Goal: Task Accomplishment & Management: Complete application form

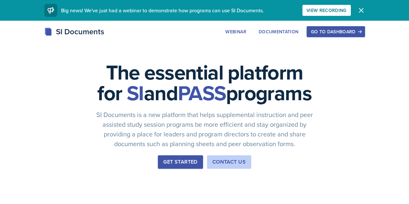
click at [361, 31] on div "Go to Dashboard" at bounding box center [336, 31] width 50 height 5
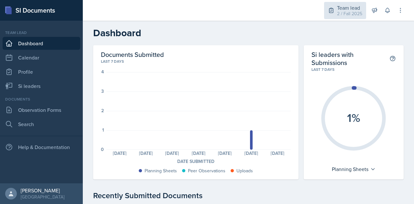
click at [353, 14] on div "2 / Fall 2025" at bounding box center [349, 13] width 25 height 7
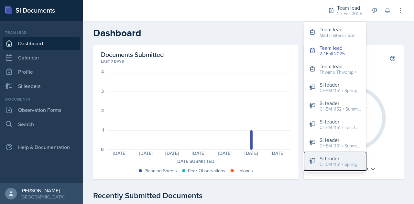
click at [330, 158] on div "Si leader" at bounding box center [339, 159] width 41 height 8
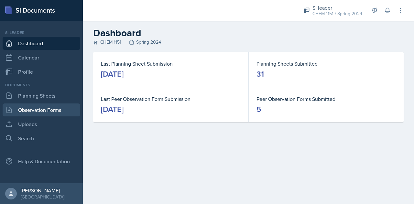
click at [33, 112] on link "Observation Forms" at bounding box center [42, 109] width 78 height 13
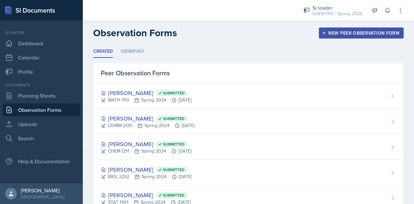
click at [359, 33] on div "New Peer Observation Form" at bounding box center [361, 32] width 76 height 5
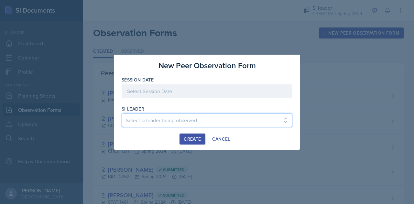
click at [169, 122] on select "Select si leader being observed [PERSON_NAME] / MATH 1113 / Team Snuffleupagas …" at bounding box center [207, 120] width 171 height 14
select select "61389a88-df16-4f71-a26f-62452f3da4d1"
click at [122, 113] on select "Select si leader being observed [PERSON_NAME] / MATH 1113 / Team Snuffleupagas …" at bounding box center [207, 120] width 171 height 14
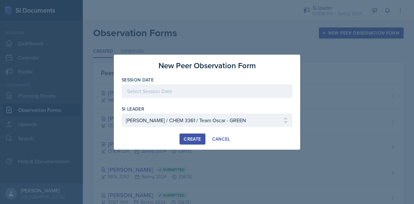
click at [190, 136] on div "Create" at bounding box center [192, 138] width 17 height 5
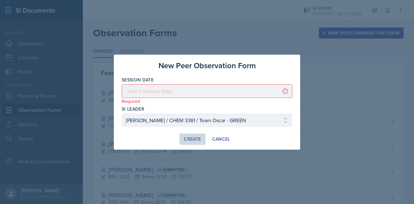
click at [167, 94] on div at bounding box center [207, 91] width 171 height 14
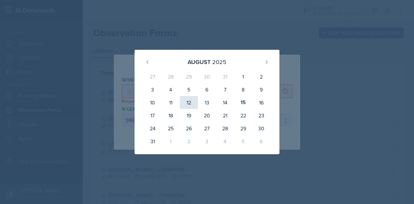
click at [186, 102] on div "12" at bounding box center [189, 102] width 18 height 13
type input "[DATE]"
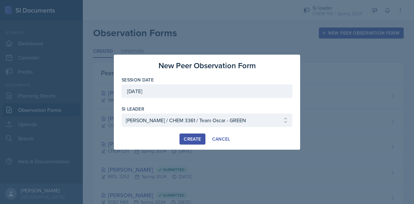
click at [196, 136] on div "Create" at bounding box center [192, 138] width 17 height 5
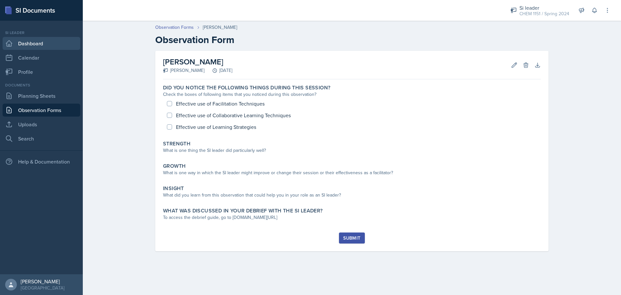
click at [18, 44] on link "Dashboard" at bounding box center [42, 43] width 78 height 13
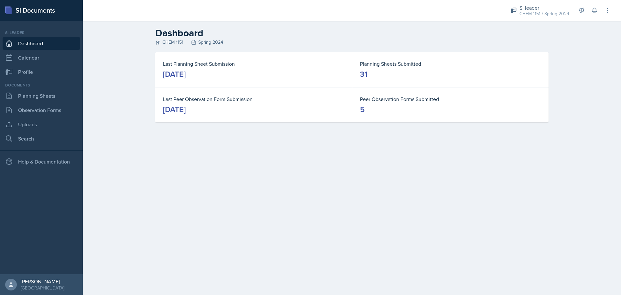
click at [23, 43] on link "Dashboard" at bounding box center [42, 43] width 78 height 13
click at [414, 9] on div "Si leader" at bounding box center [544, 8] width 50 height 8
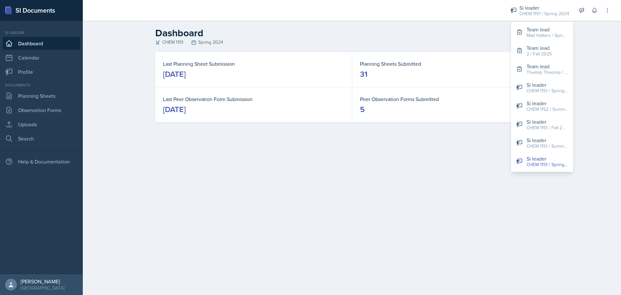
click at [414, 202] on main "Dashboard CHEM 1151 Spring 2024 Last Planning Sheet Submission [DATE] Planning …" at bounding box center [352, 158] width 538 height 274
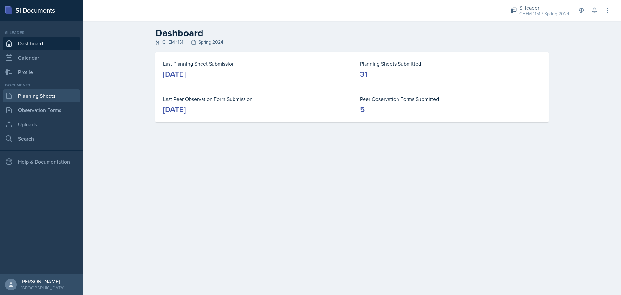
click at [18, 93] on link "Planning Sheets" at bounding box center [42, 95] width 78 height 13
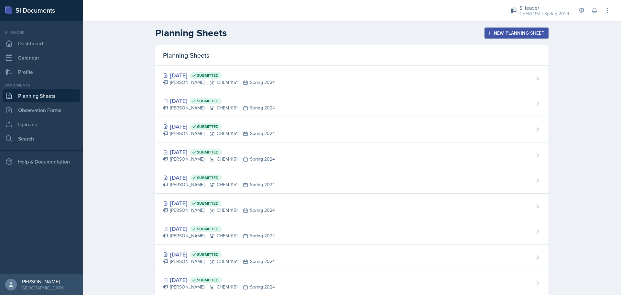
click at [414, 31] on div "New Planning Sheet" at bounding box center [517, 32] width 56 height 5
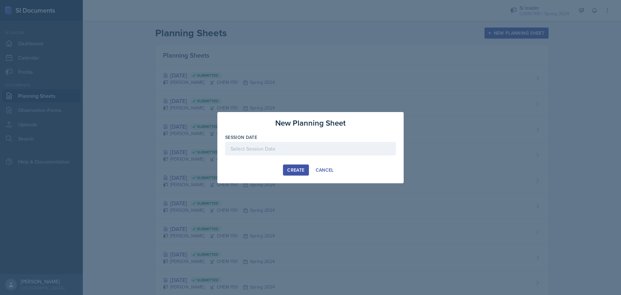
click at [349, 151] on div at bounding box center [310, 149] width 171 height 14
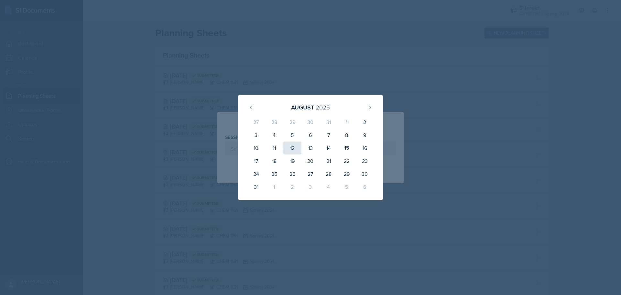
click at [297, 148] on div "12" at bounding box center [292, 147] width 18 height 13
type input "[DATE]"
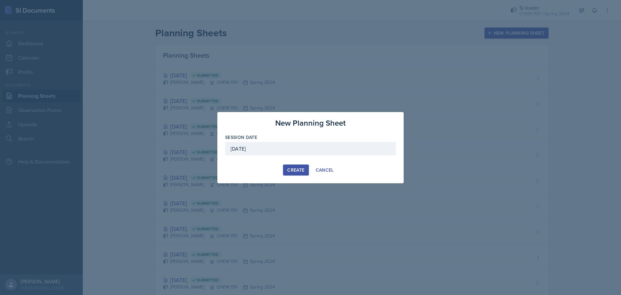
click at [296, 170] on div "Create" at bounding box center [295, 169] width 17 height 5
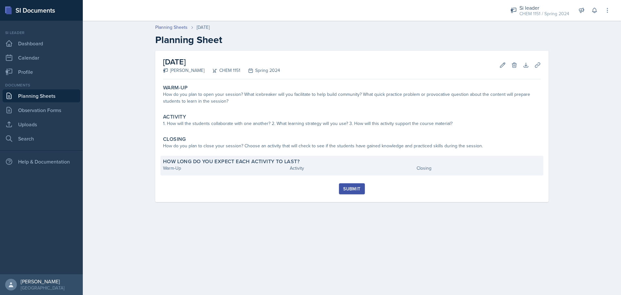
click at [207, 166] on div "Warm-Up" at bounding box center [225, 168] width 124 height 7
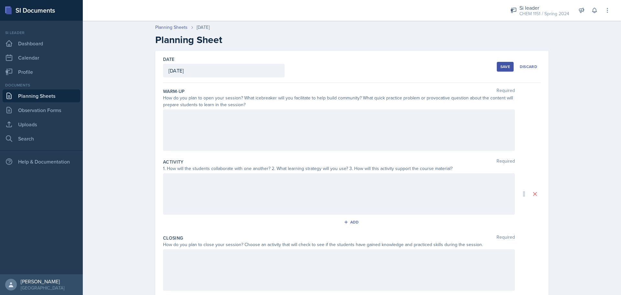
scroll to position [58, 0]
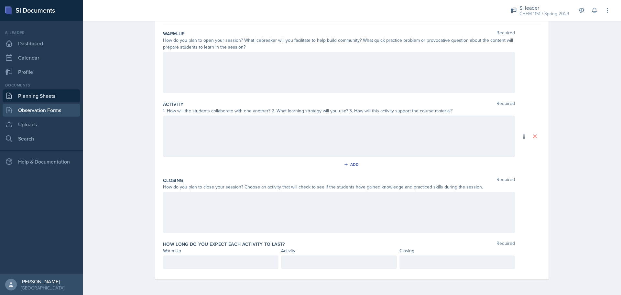
click at [16, 109] on link "Observation Forms" at bounding box center [42, 109] width 78 height 13
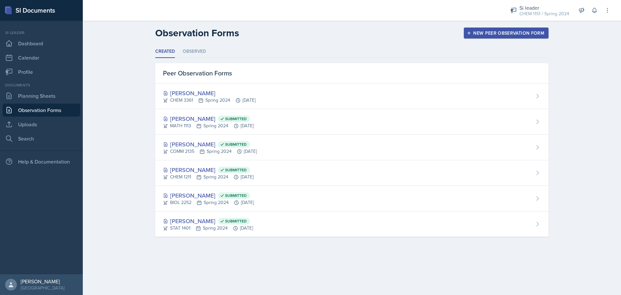
click at [414, 33] on div "New Peer Observation Form" at bounding box center [506, 32] width 76 height 5
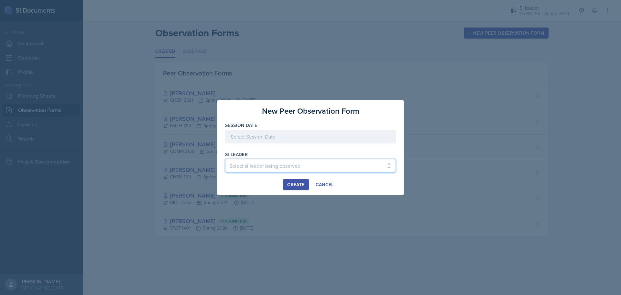
click at [342, 163] on select "Select si leader being observed [PERSON_NAME] / MATH 1113 / Team Snuffleupagas …" at bounding box center [310, 166] width 171 height 14
select select "d6fdae17-4e0b-4d5c-b772-16e7291eaacf"
click at [225, 159] on select "Select si leader being observed [PERSON_NAME] / MATH 1113 / Team Snuffleupagas …" at bounding box center [310, 166] width 171 height 14
click at [261, 134] on div at bounding box center [310, 137] width 171 height 14
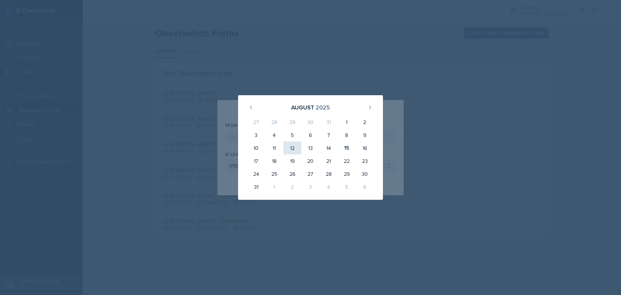
click at [298, 146] on div "12" at bounding box center [292, 147] width 18 height 13
type input "[DATE]"
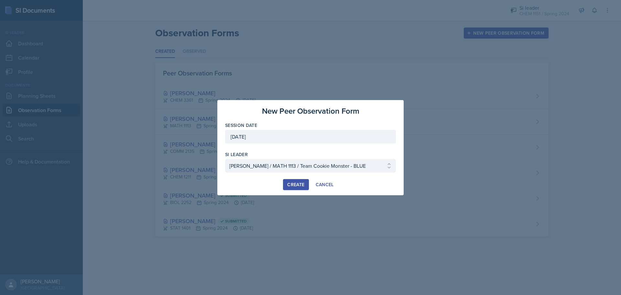
click at [293, 183] on div "Create" at bounding box center [295, 184] width 17 height 5
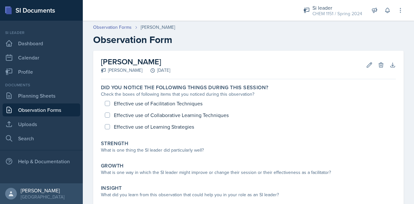
click at [16, 112] on link "Observation Forms" at bounding box center [42, 109] width 78 height 13
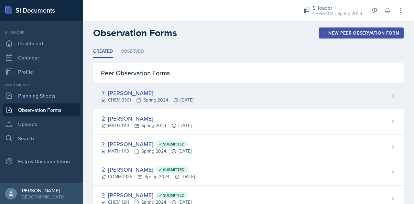
click at [389, 96] on icon at bounding box center [392, 96] width 6 height 6
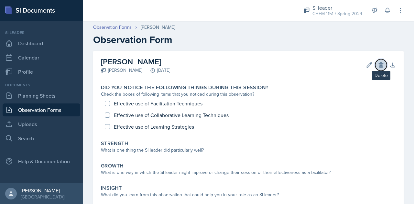
click at [378, 62] on icon at bounding box center [381, 65] width 6 height 6
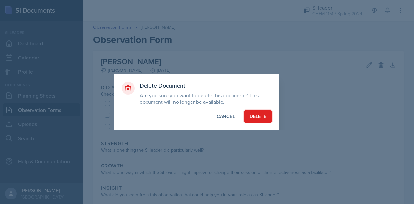
click at [259, 115] on div "Delete" at bounding box center [258, 116] width 16 height 6
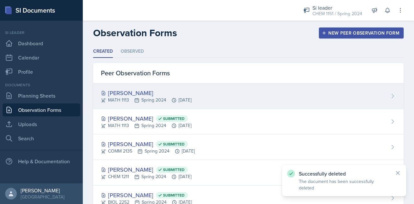
click at [390, 97] on icon at bounding box center [392, 96] width 6 height 6
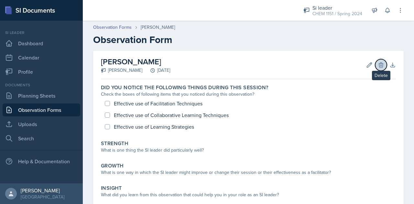
click at [378, 64] on icon at bounding box center [381, 65] width 6 height 6
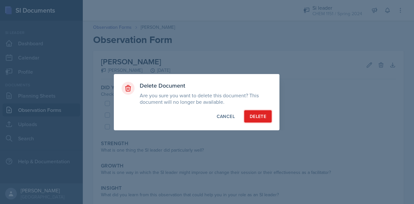
click at [253, 115] on div "Delete" at bounding box center [258, 116] width 16 height 6
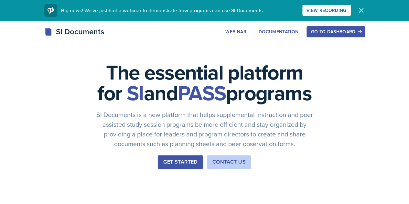
click at [361, 31] on div "Go to Dashboard" at bounding box center [336, 31] width 50 height 5
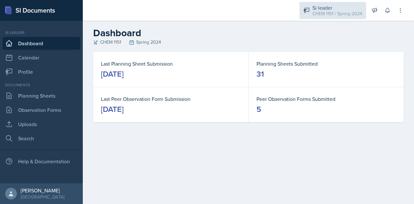
click at [324, 14] on div "CHEM 1151 / Spring 2024" at bounding box center [337, 13] width 50 height 7
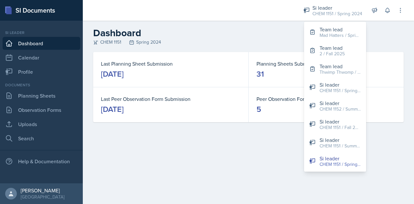
click at [151, 144] on main "Dashboard CHEM 1151 Spring 2024 Last Planning Sheet Submission [DATE] Planning …" at bounding box center [248, 112] width 331 height 183
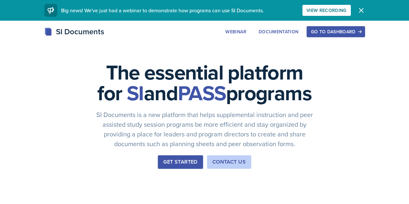
click at [361, 31] on div "Go to Dashboard" at bounding box center [336, 31] width 50 height 5
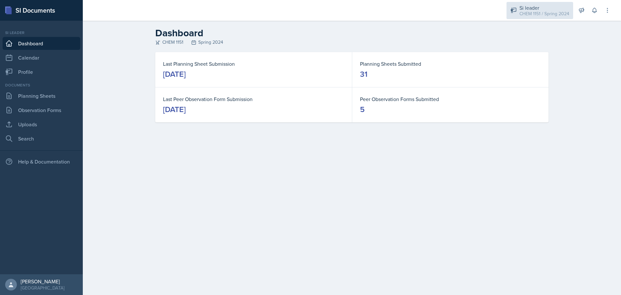
click at [414, 15] on div "CHEM 1151 / Spring 2024" at bounding box center [544, 13] width 50 height 7
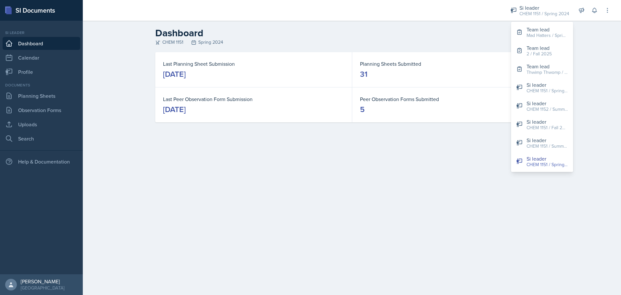
click at [318, 28] on h2 "Dashboard" at bounding box center [351, 33] width 393 height 12
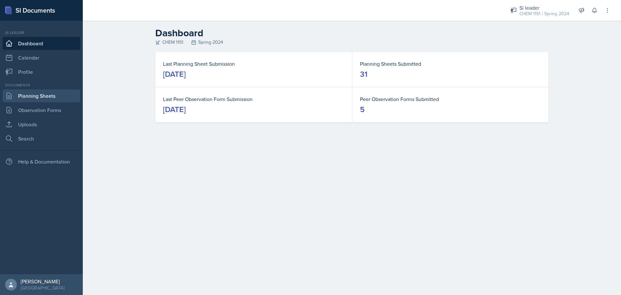
click at [38, 99] on link "Planning Sheets" at bounding box center [42, 95] width 78 height 13
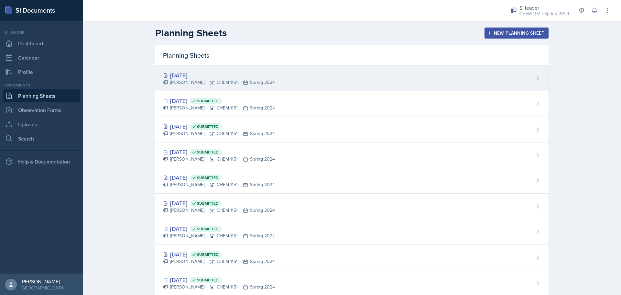
click at [176, 71] on div "[DATE]" at bounding box center [219, 75] width 112 height 9
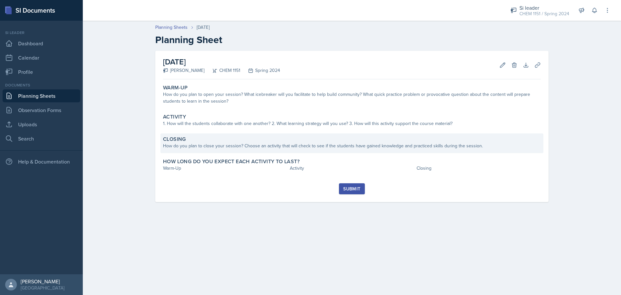
click at [336, 147] on div "How do you plan to close your session? Choose an activity that will check to se…" at bounding box center [352, 145] width 378 height 7
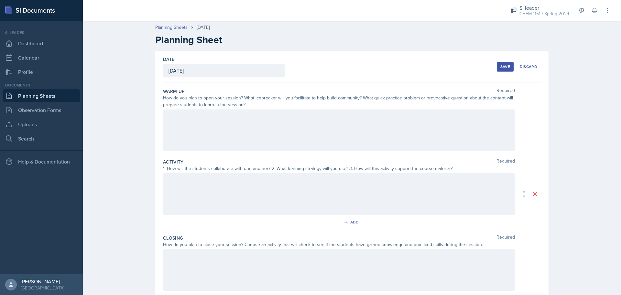
scroll to position [58, 0]
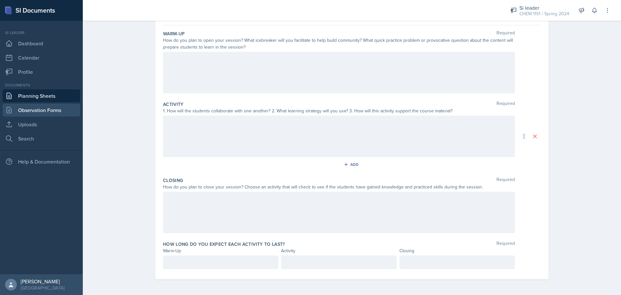
click at [18, 109] on link "Observation Forms" at bounding box center [42, 109] width 78 height 13
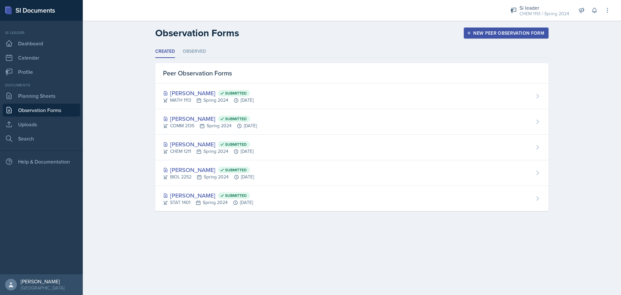
click at [414, 31] on div "New Peer Observation Form" at bounding box center [506, 32] width 76 height 5
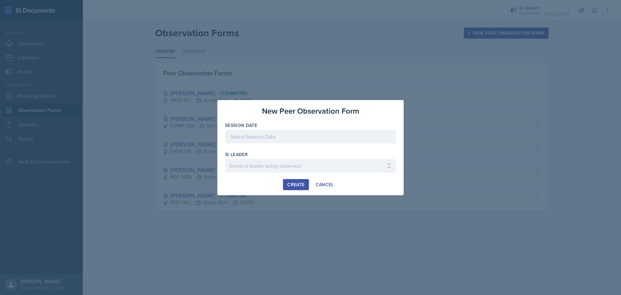
click at [331, 133] on div at bounding box center [310, 137] width 171 height 14
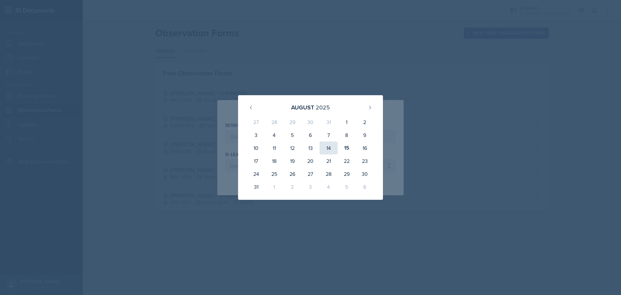
click at [329, 146] on div "14" at bounding box center [328, 147] width 18 height 13
type input "[DATE]"
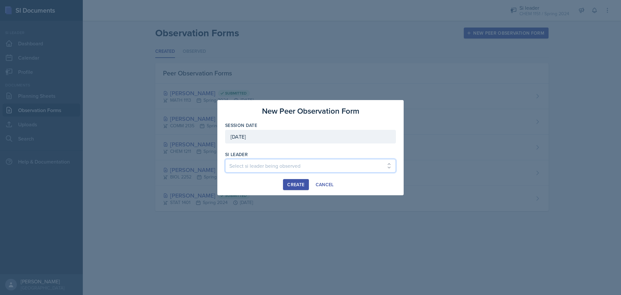
click at [320, 168] on select "Select si leader being observed [PERSON_NAME] / MATH 1113 / Team Snuffleupagas …" at bounding box center [310, 166] width 171 height 14
select select "6c78fbd5-da03-4e74-9514-6022eff640be"
click at [225, 159] on select "Select si leader being observed [PERSON_NAME] / MATH 1113 / Team Snuffleupagas …" at bounding box center [310, 166] width 171 height 14
click at [287, 184] on div "Create" at bounding box center [295, 184] width 17 height 5
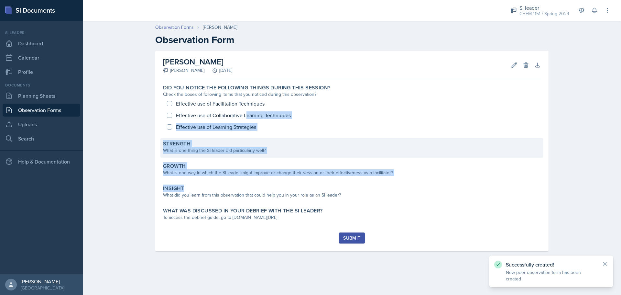
drag, startPoint x: 287, startPoint y: 184, endPoint x: 244, endPoint y: 140, distance: 62.0
click at [244, 140] on div "Did you notice the following things during this session? Check the boxes of fol…" at bounding box center [352, 157] width 378 height 150
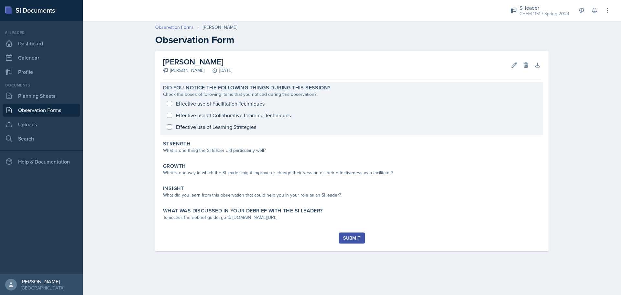
click at [323, 118] on div "Effective use of Facilitation Techniques Effective use of Collaborative Learnin…" at bounding box center [352, 115] width 378 height 35
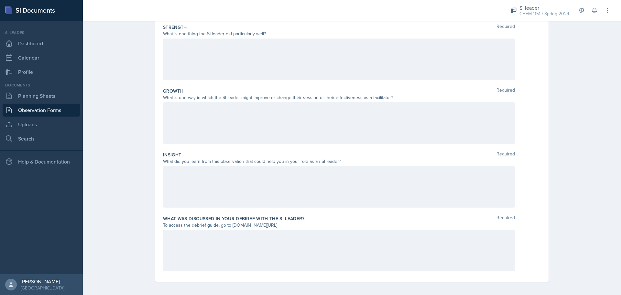
scroll to position [117, 0]
click at [221, 204] on div at bounding box center [339, 247] width 352 height 41
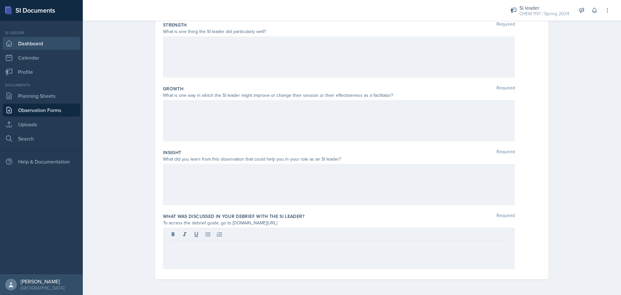
click at [20, 41] on link "Dashboard" at bounding box center [42, 43] width 78 height 13
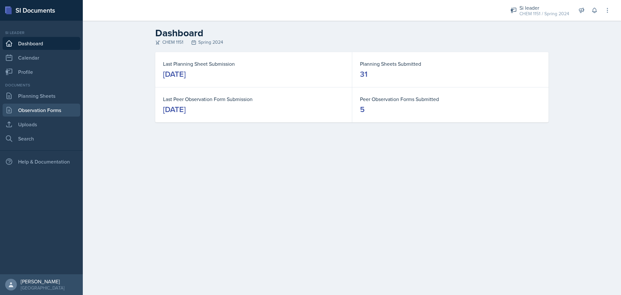
click at [30, 107] on link "Observation Forms" at bounding box center [42, 109] width 78 height 13
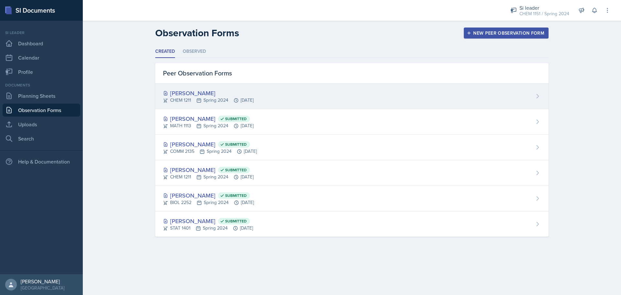
click at [195, 106] on div "[PERSON_NAME] CHEM 1211 Spring 2024 [DATE]" at bounding box center [351, 96] width 393 height 26
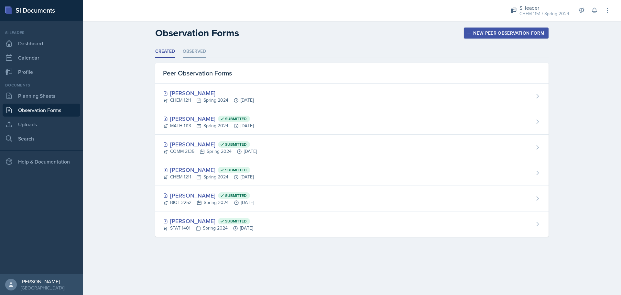
click at [199, 50] on li "Observed" at bounding box center [194, 51] width 23 height 13
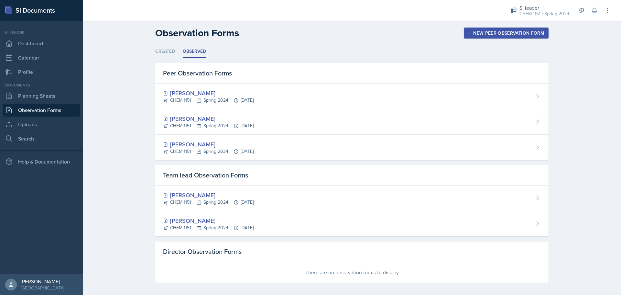
scroll to position [3, 0]
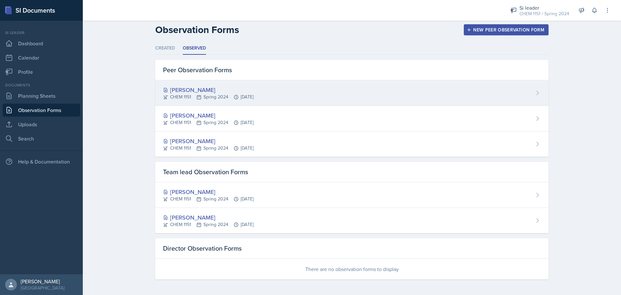
click at [175, 90] on div "[PERSON_NAME]" at bounding box center [208, 89] width 91 height 9
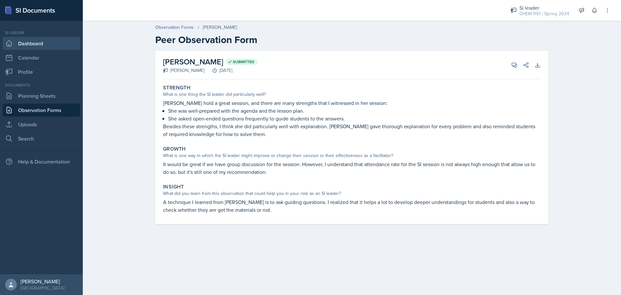
click at [30, 44] on link "Dashboard" at bounding box center [42, 43] width 78 height 13
